Goal: Task Accomplishment & Management: Manage account settings

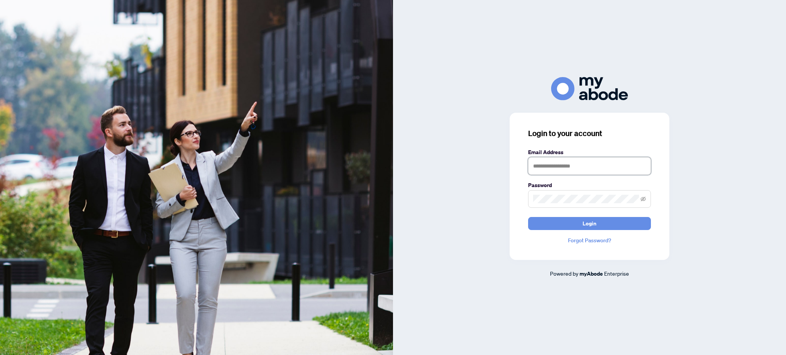
click at [574, 167] on input "text" at bounding box center [589, 166] width 123 height 18
type input "**********"
click at [604, 226] on button "Login" at bounding box center [589, 223] width 123 height 13
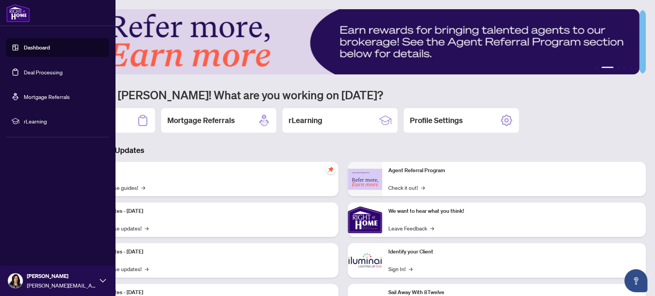
click at [46, 48] on link "Dashboard" at bounding box center [37, 47] width 26 height 7
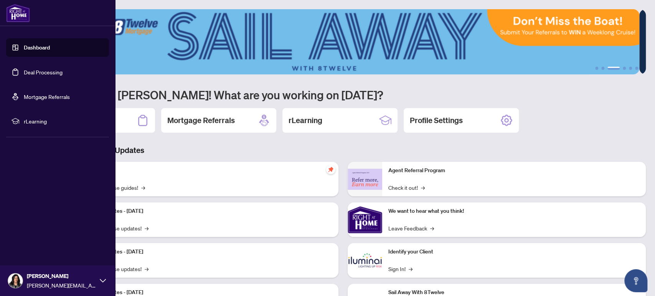
click at [55, 74] on link "Deal Processing" at bounding box center [43, 72] width 39 height 7
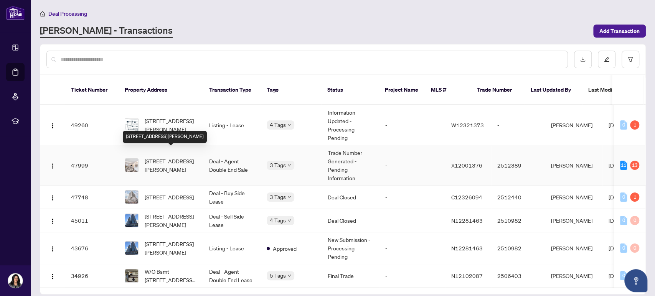
click at [165, 158] on span "[STREET_ADDRESS][PERSON_NAME]" at bounding box center [171, 165] width 52 height 17
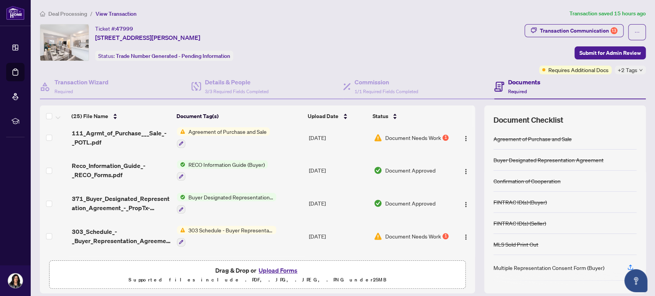
scroll to position [597, 0]
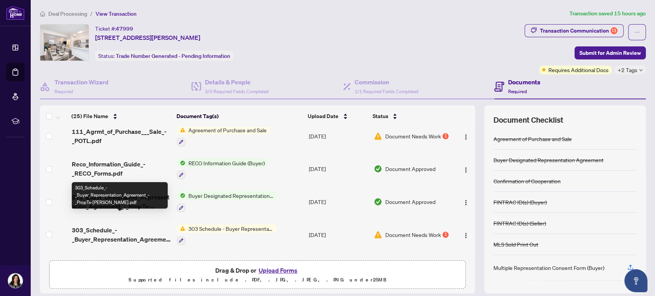
click at [115, 226] on span "303_Schedule_-_Buyer_Representation_Agreement_-_PropTx-[PERSON_NAME].pdf" at bounding box center [121, 235] width 99 height 18
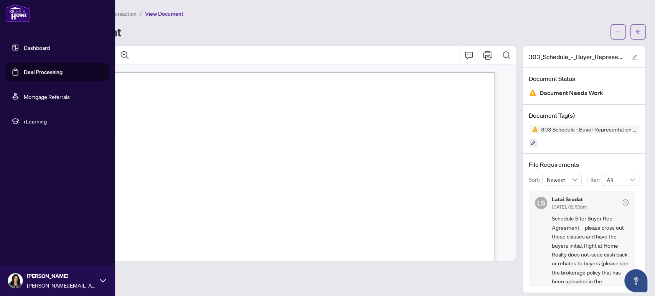
click at [35, 45] on link "Dashboard" at bounding box center [37, 47] width 26 height 7
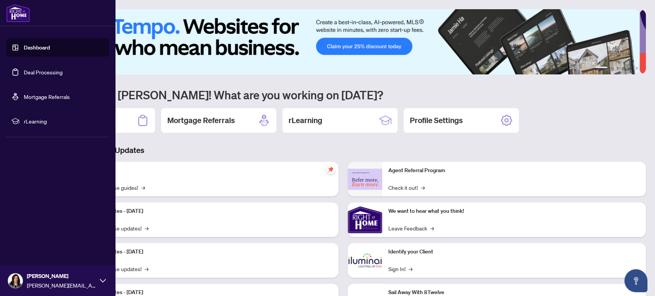
click at [40, 76] on link "Deal Processing" at bounding box center [43, 72] width 39 height 7
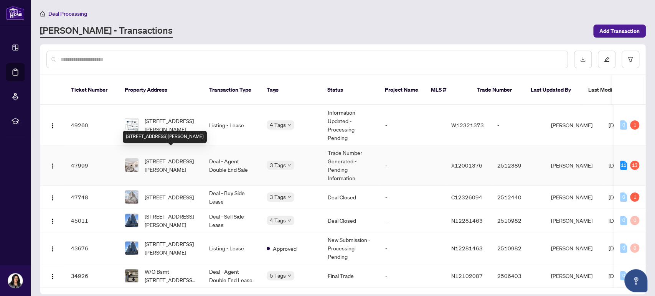
click at [158, 164] on span "[STREET_ADDRESS][PERSON_NAME]" at bounding box center [171, 165] width 52 height 17
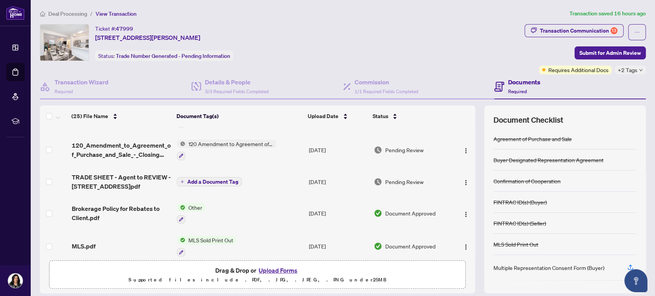
scroll to position [298, 0]
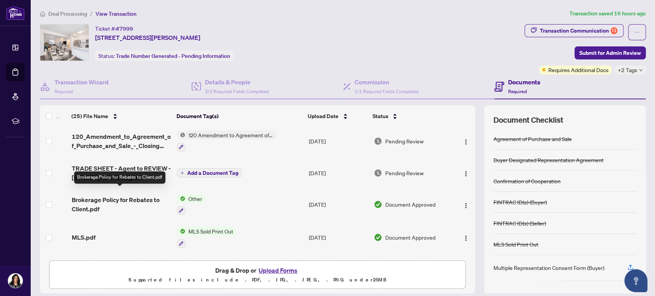
click at [101, 195] on span "Brokerage Policy for Rebates to Client.pdf" at bounding box center [121, 204] width 99 height 18
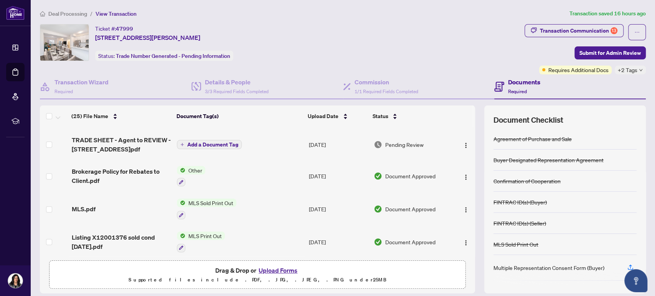
scroll to position [341, 0]
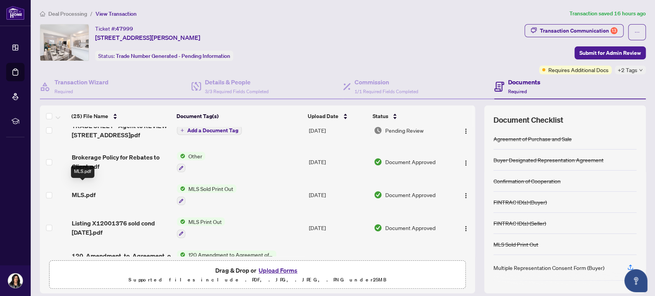
click at [76, 190] on span "MLS.pdf" at bounding box center [84, 194] width 24 height 9
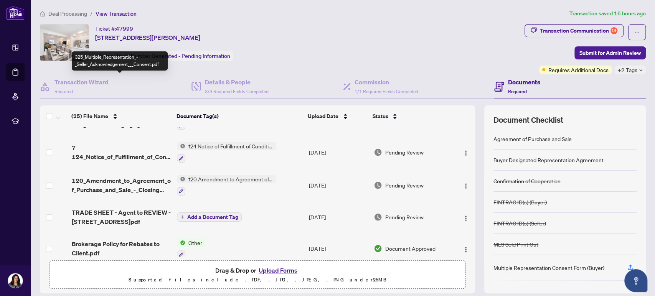
scroll to position [256, 0]
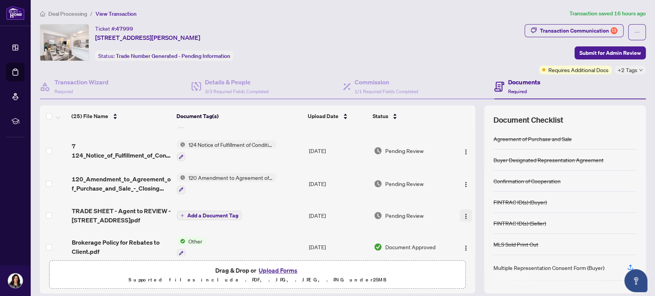
click at [463, 213] on img "button" at bounding box center [466, 216] width 6 height 6
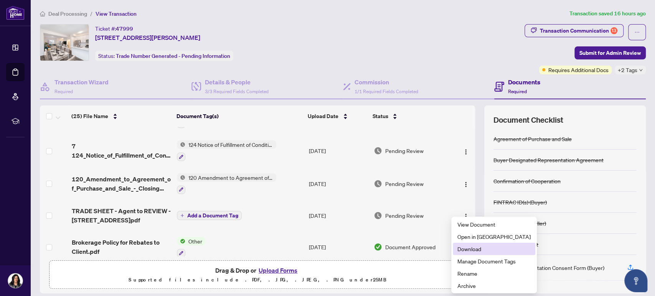
click at [463, 249] on span "Download" at bounding box center [493, 249] width 73 height 8
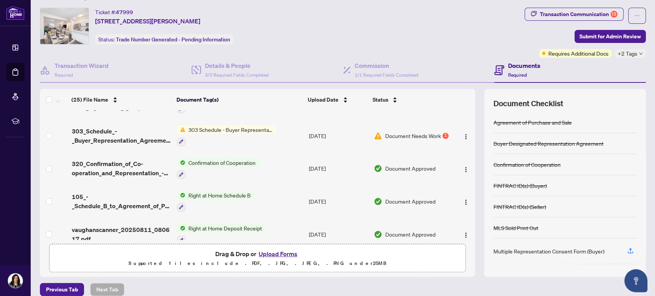
scroll to position [25, 0]
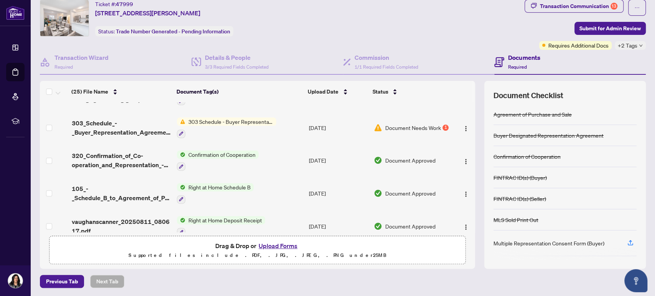
click at [271, 246] on button "Upload Forms" at bounding box center [277, 246] width 43 height 10
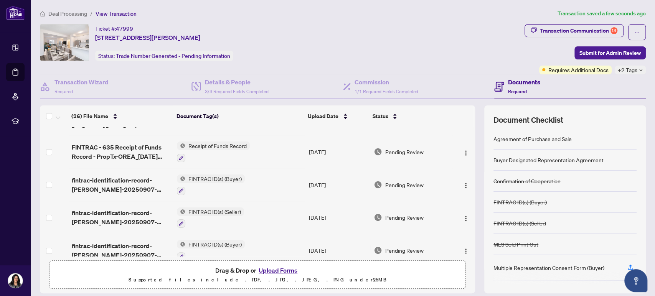
scroll to position [0, 0]
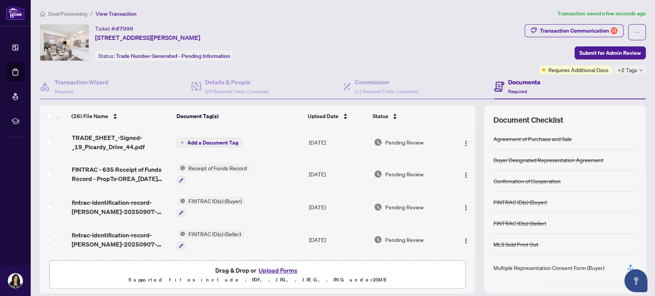
click at [224, 140] on span "Add a Document Tag" at bounding box center [212, 142] width 51 height 5
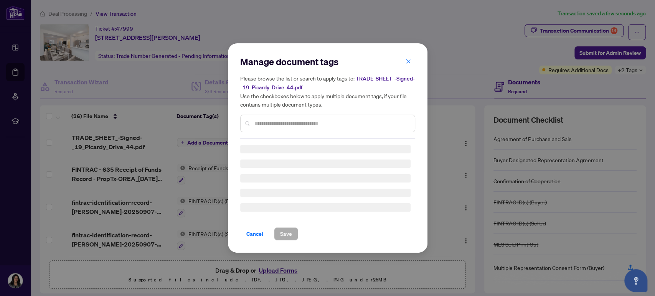
click at [259, 123] on input "text" at bounding box center [331, 123] width 154 height 8
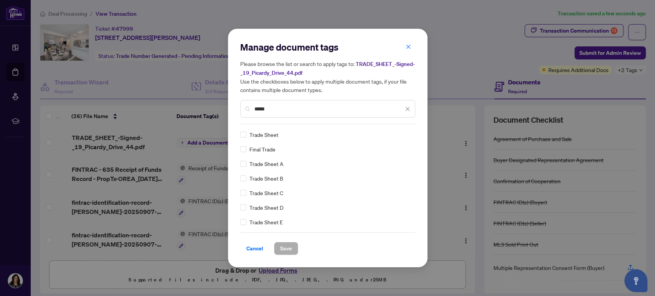
type input "*****"
click at [292, 246] on button "Save" at bounding box center [286, 248] width 24 height 13
